Goal: Task Accomplishment & Management: Manage account settings

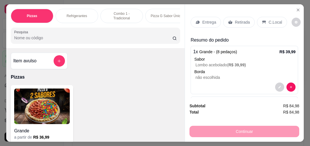
select select "30"
select select "HIGHEST_TOTAL_SPENT_WITH_ORDERS"
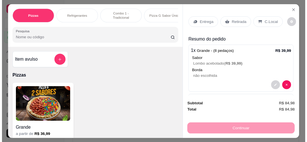
scroll to position [45, 0]
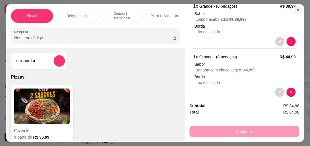
click at [297, 9] on icon "Close" at bounding box center [298, 10] width 2 height 2
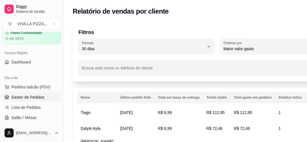
click at [25, 99] on span "Gestor de Pedidos" at bounding box center [27, 98] width 33 height 6
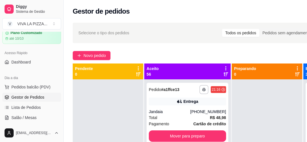
click at [223, 67] on icon at bounding box center [225, 68] width 5 height 5
click at [210, 65] on div "Aceito 56" at bounding box center [187, 72] width 86 height 16
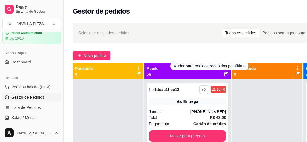
click at [199, 69] on div "Mudar para pedidos recebidos por último" at bounding box center [209, 66] width 78 height 8
click at [199, 68] on div "Mudar para pedidos recebidos por último" at bounding box center [209, 66] width 78 height 8
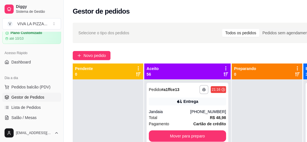
click at [223, 74] on icon at bounding box center [225, 74] width 5 height 4
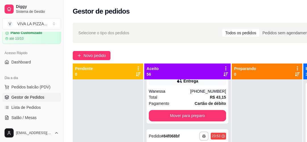
scroll to position [159, 0]
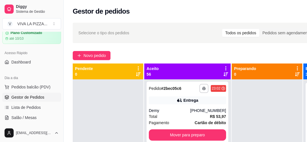
click at [225, 67] on icon at bounding box center [225, 68] width 1 height 4
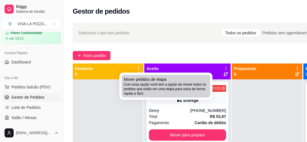
click at [168, 82] on span "Com essa opção você tem a opção de mover todos os pedidos que estão em uma etap…" at bounding box center [166, 89] width 84 height 14
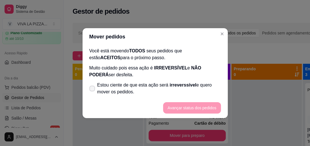
click at [91, 89] on icon at bounding box center [92, 88] width 5 height 3
click at [91, 89] on input "Estou ciente de que esta ação será irreverssível e quero mover os pedidos." at bounding box center [91, 91] width 4 height 4
checkbox input "true"
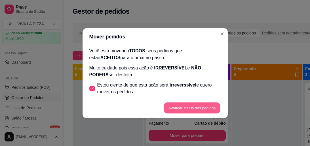
click at [194, 108] on button "Avançar status dos pedidos" at bounding box center [192, 107] width 56 height 11
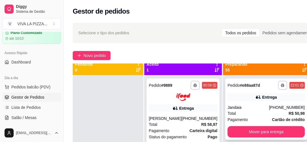
scroll to position [0, 0]
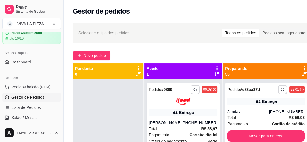
drag, startPoint x: 293, startPoint y: 64, endPoint x: 207, endPoint y: 80, distance: 87.9
click at [208, 79] on div "**********" at bounding box center [217, 135] width 289 height 142
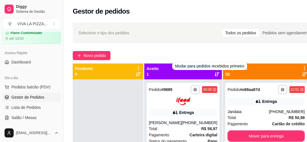
click at [208, 68] on div "Mudar para pedidos recebidos primeiro" at bounding box center [209, 66] width 75 height 8
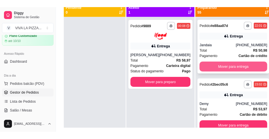
scroll to position [23, 0]
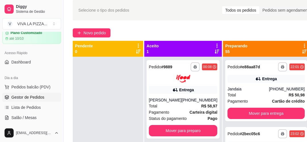
click at [302, 44] on icon at bounding box center [304, 45] width 5 height 5
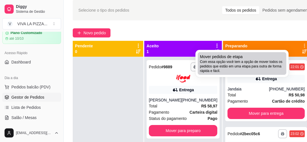
click at [223, 68] on span "Com essa opção você tem a opção de mover todos os pedidos que estão em uma etap…" at bounding box center [242, 67] width 84 height 14
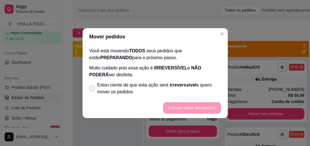
click at [92, 87] on icon at bounding box center [92, 88] width 5 height 3
click at [92, 89] on input "Estou ciente de que esta ação será irreverssível e quero mover os pedidos." at bounding box center [91, 91] width 4 height 4
checkbox input "true"
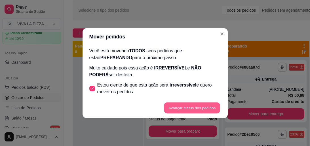
click at [209, 106] on button "Avançar status dos pedidos" at bounding box center [192, 107] width 56 height 11
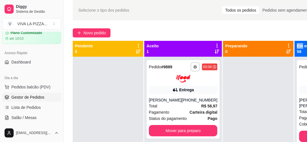
drag, startPoint x: 294, startPoint y: 45, endPoint x: 235, endPoint y: 57, distance: 60.5
click at [234, 58] on div "**********" at bounding box center [217, 112] width 289 height 142
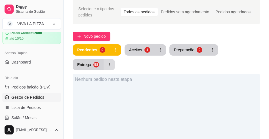
click at [108, 65] on icon "button" at bounding box center [109, 65] width 4 height 4
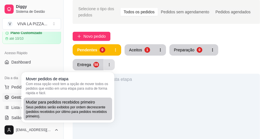
click at [81, 105] on span "Mudar para pedidos recebidos primeiro" at bounding box center [60, 102] width 69 height 6
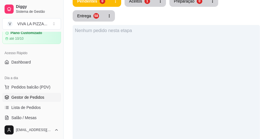
scroll to position [45, 0]
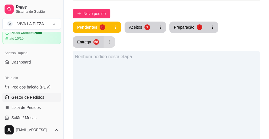
click at [108, 41] on icon "button" at bounding box center [109, 42] width 4 height 4
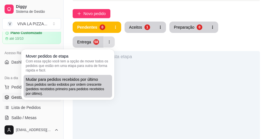
click at [44, 87] on span "Seus pedidos serão exibidos por ordem crescente (pedidos recebidos primeiro par…" at bounding box center [68, 89] width 84 height 14
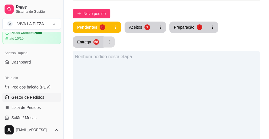
click at [110, 42] on icon "button" at bounding box center [109, 42] width 4 height 4
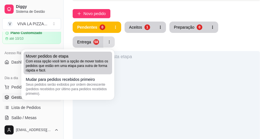
click at [55, 60] on span "Com essa opção você tem a opção de mover todos os pedidos que estão em uma etap…" at bounding box center [68, 66] width 84 height 14
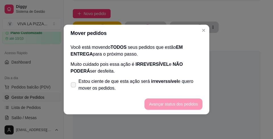
click at [74, 83] on span at bounding box center [73, 84] width 5 height 5
click at [74, 86] on input "Estou ciente de que esta ação será irreverssível e quero mover os pedidos." at bounding box center [72, 88] width 4 height 4
checkbox input "true"
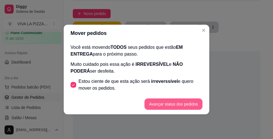
click at [162, 99] on button "Avançar status dos pedidos" at bounding box center [173, 104] width 58 height 11
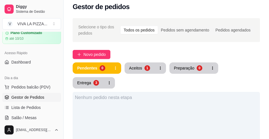
scroll to position [0, 0]
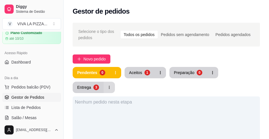
click at [109, 87] on icon "button" at bounding box center [109, 87] width 4 height 4
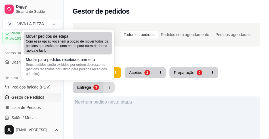
click at [51, 41] on span "Com essa opção você tem a opção de mover todos os pedidos que estão em uma etap…" at bounding box center [68, 46] width 84 height 14
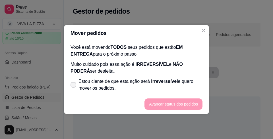
click at [77, 86] on label "Estou ciente de que esta ação será irreverssível e quero mover os pedidos." at bounding box center [136, 85] width 136 height 18
click at [74, 86] on input "Estou ciente de que esta ação será irreverssível e quero mover os pedidos." at bounding box center [72, 88] width 4 height 4
checkbox input "true"
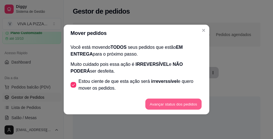
click at [175, 106] on button "Avançar status dos pedidos" at bounding box center [173, 104] width 56 height 11
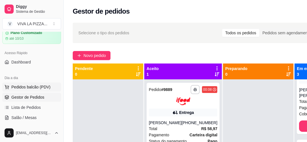
click at [30, 87] on span "Pedidos balcão (PDV)" at bounding box center [30, 87] width 39 height 6
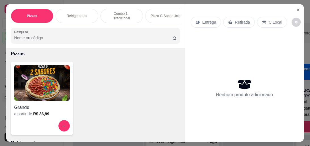
scroll to position [68, 0]
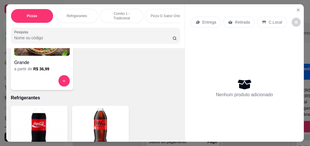
click at [49, 53] on img at bounding box center [42, 37] width 56 height 35
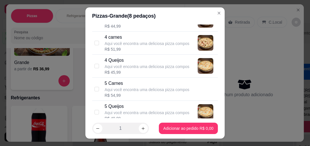
scroll to position [0, 0]
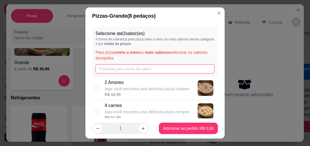
click at [111, 73] on input "text" at bounding box center [155, 68] width 119 height 9
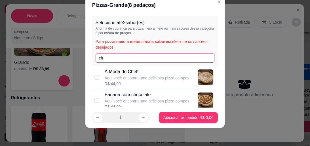
type input "c"
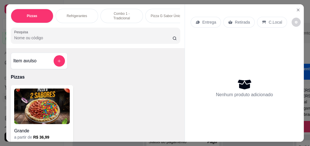
click at [266, 17] on div "C.Local" at bounding box center [272, 22] width 30 height 11
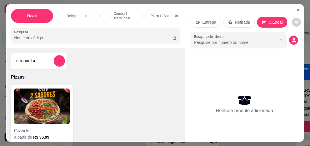
click at [209, 21] on p "Entrega" at bounding box center [209, 22] width 14 height 6
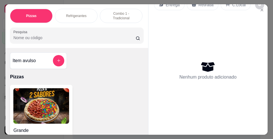
scroll to position [23, 0]
